Goal: Task Accomplishment & Management: Manage account settings

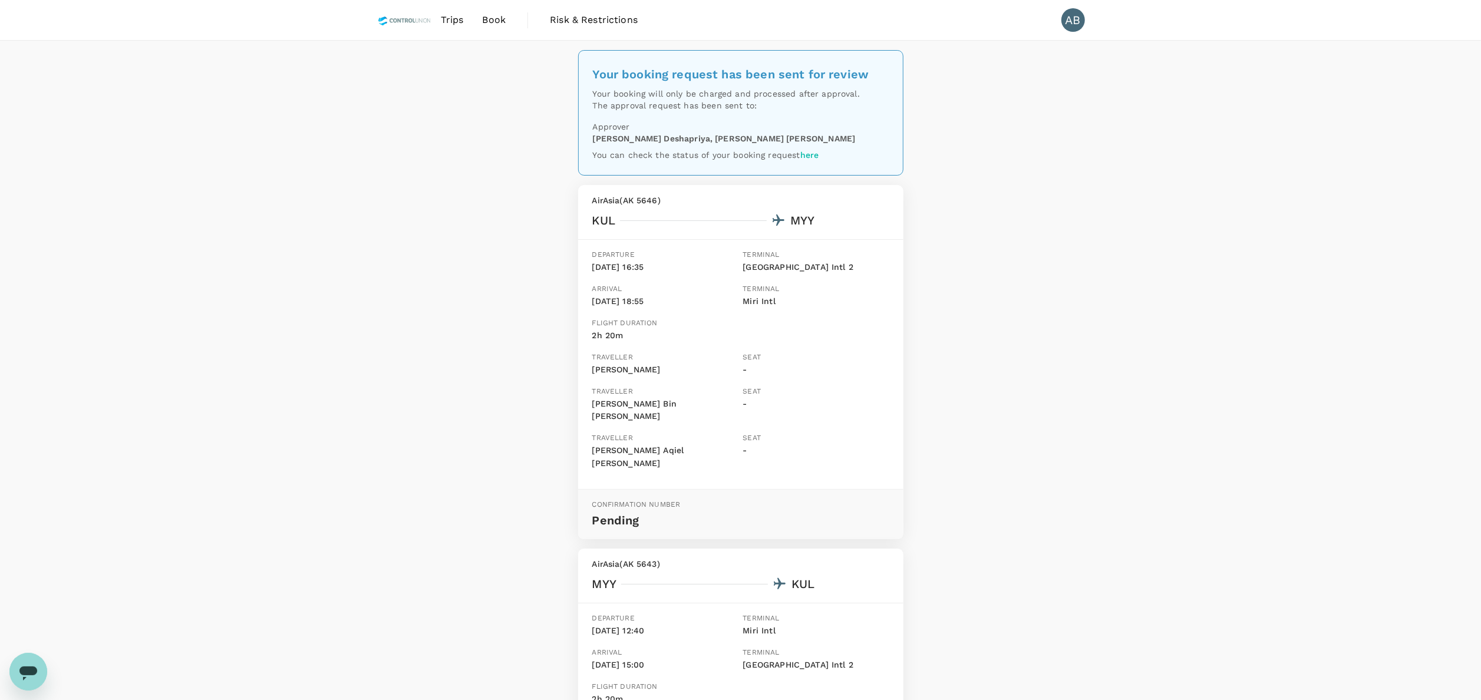
click at [454, 19] on span "Trips" at bounding box center [452, 20] width 23 height 14
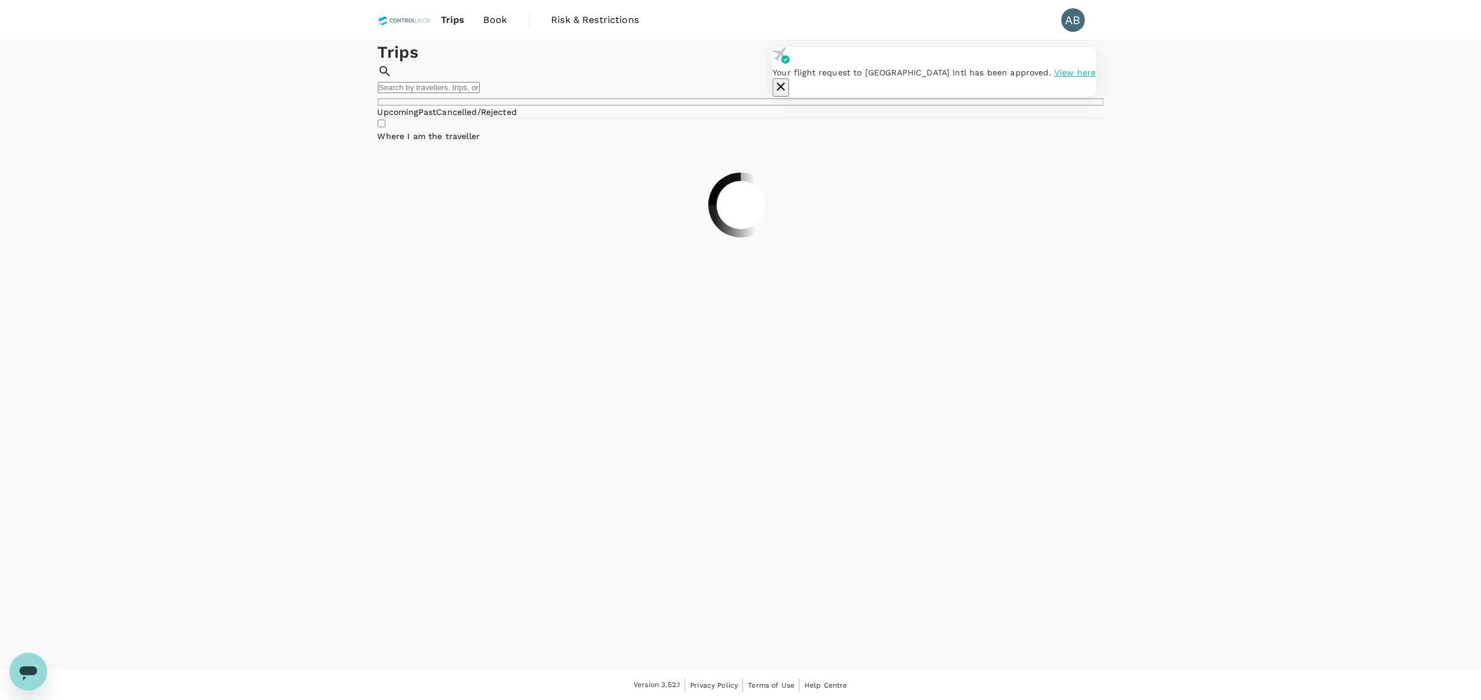
click at [788, 80] on icon "button" at bounding box center [781, 87] width 14 height 14
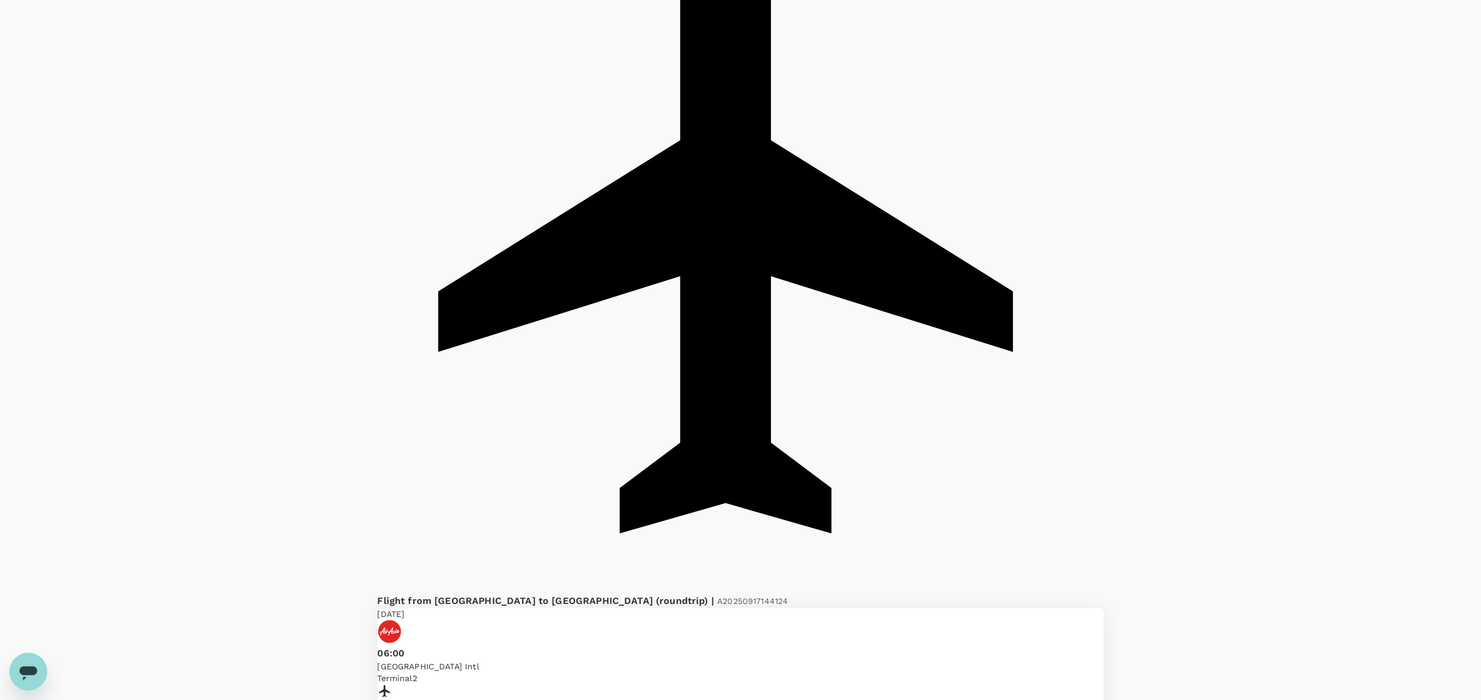
scroll to position [354, 0]
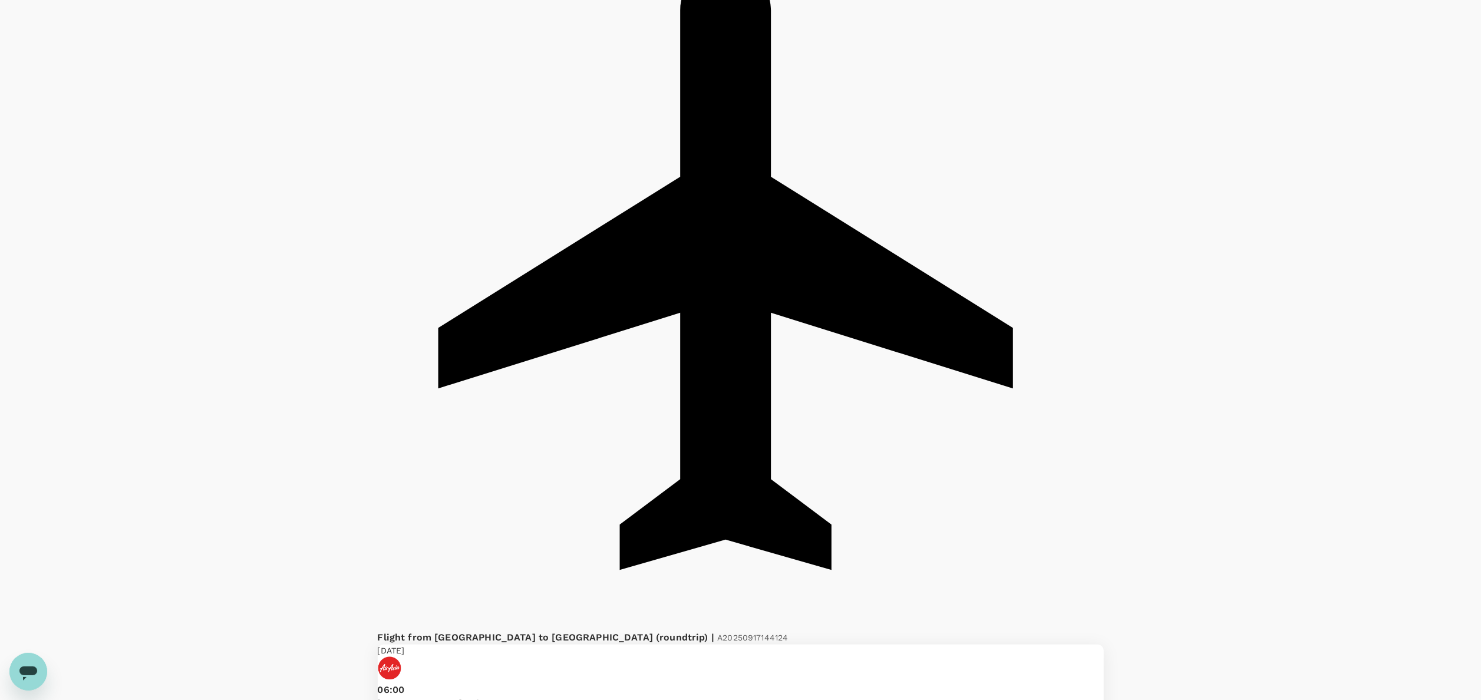
drag, startPoint x: 714, startPoint y: 227, endPoint x: 609, endPoint y: 231, distance: 105.0
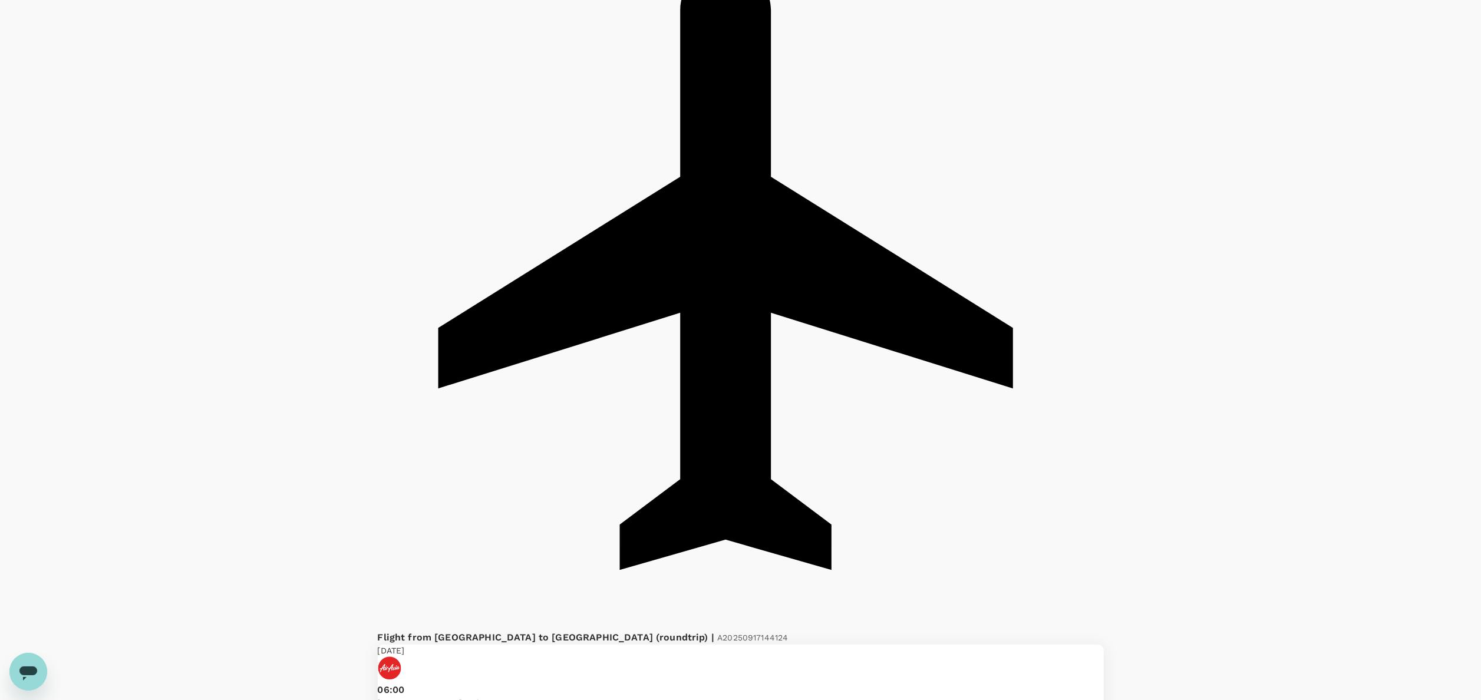
drag, startPoint x: 1133, startPoint y: 463, endPoint x: 1148, endPoint y: 472, distance: 17.7
